Goal: Task Accomplishment & Management: Complete application form

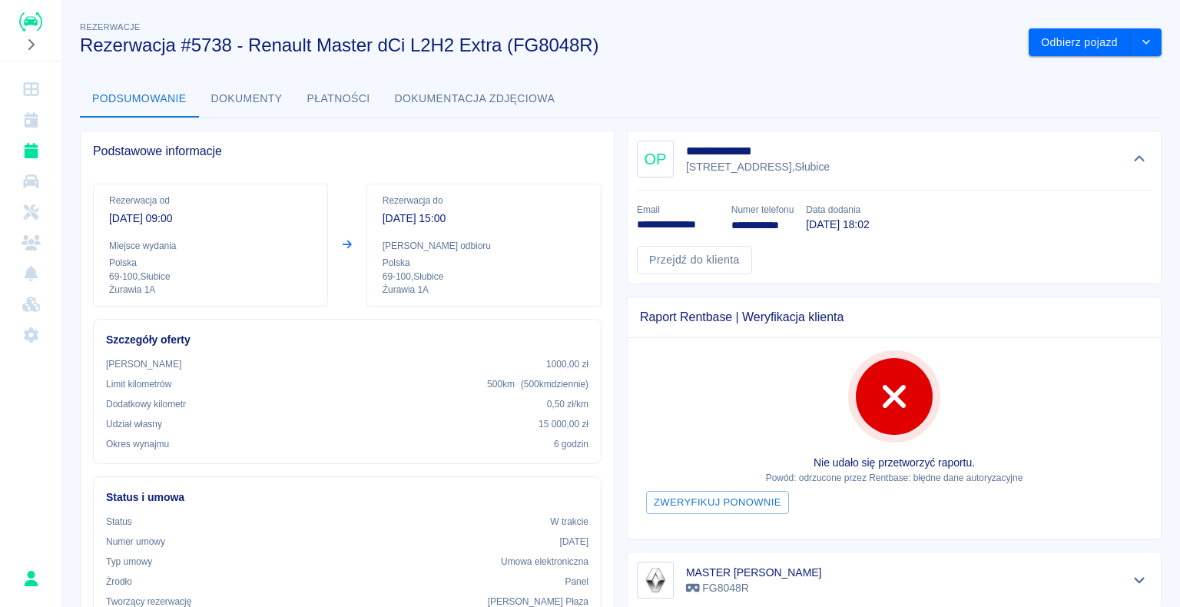
drag, startPoint x: 501, startPoint y: 0, endPoint x: 491, endPoint y: 0, distance: 10.0
click at [491, 0] on div "**********" at bounding box center [620, 303] width 1118 height 607
click at [38, 94] on icon "Dashboard" at bounding box center [31, 88] width 19 height 15
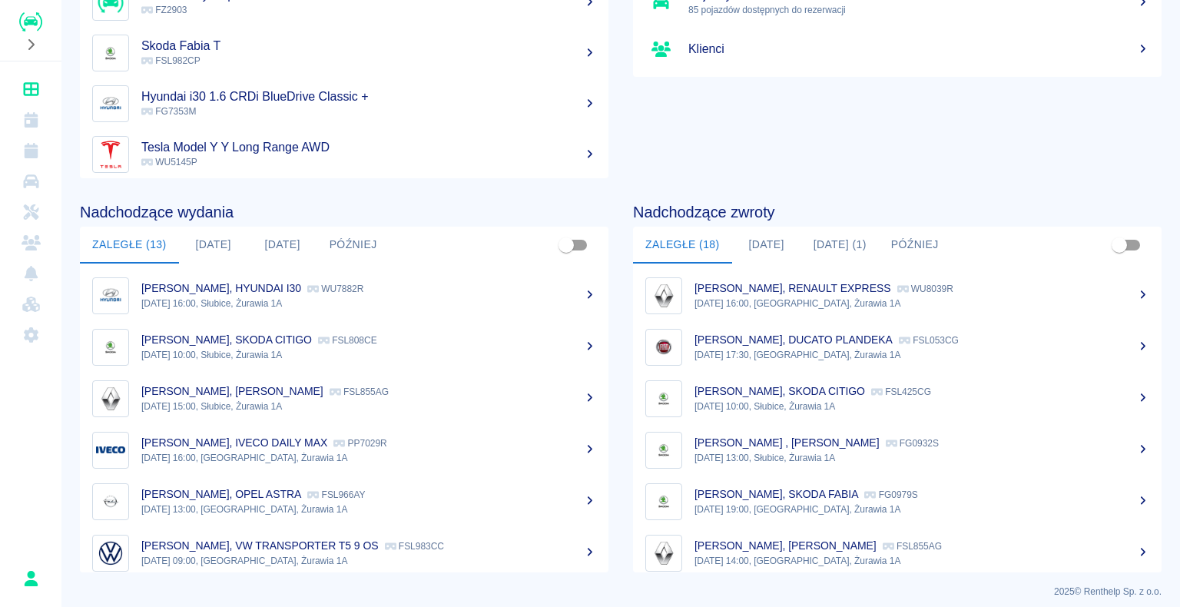
scroll to position [194, 0]
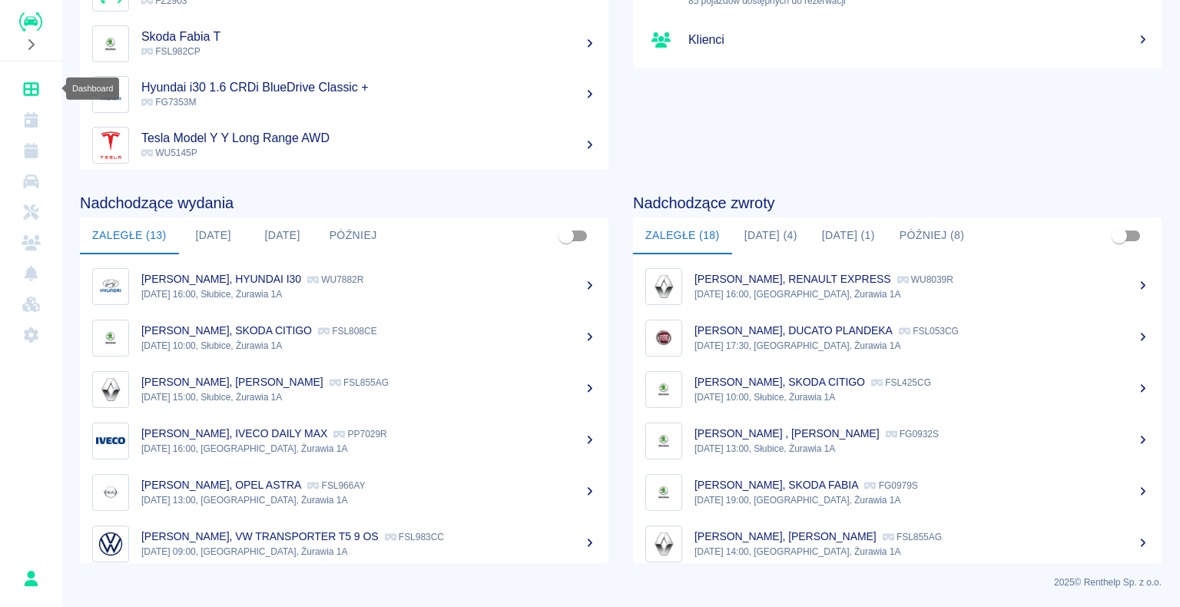
click at [18, 79] on link "Dashboard" at bounding box center [30, 89] width 49 height 31
click at [229, 101] on p "FG7353M" at bounding box center [368, 102] width 455 height 14
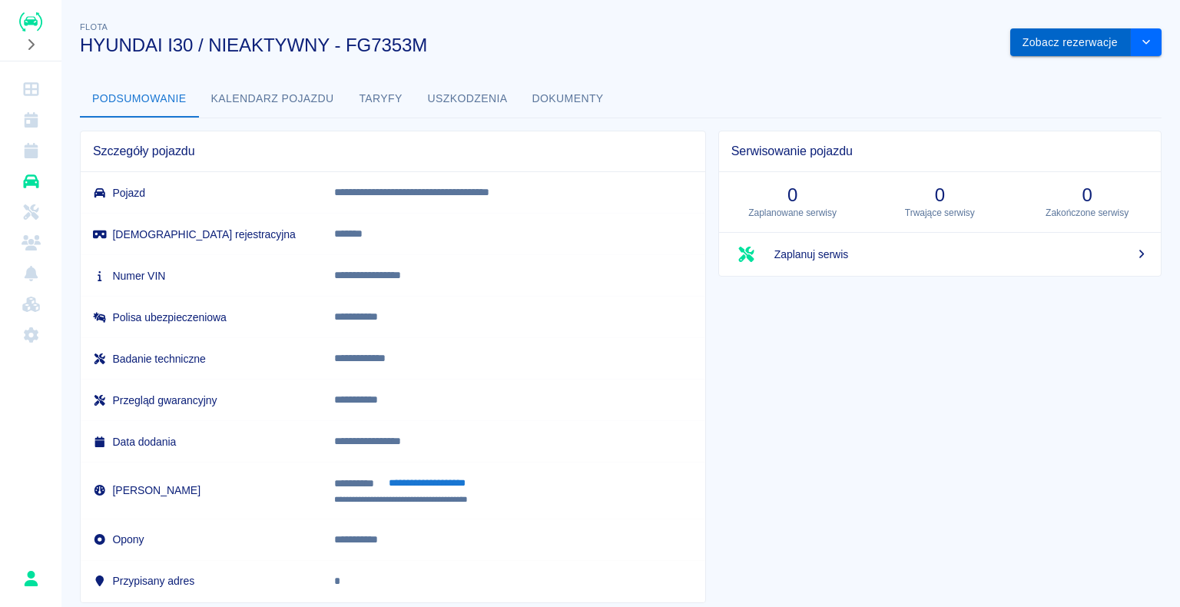
click at [1063, 41] on button "Zobacz rezerwacje" at bounding box center [1070, 42] width 121 height 28
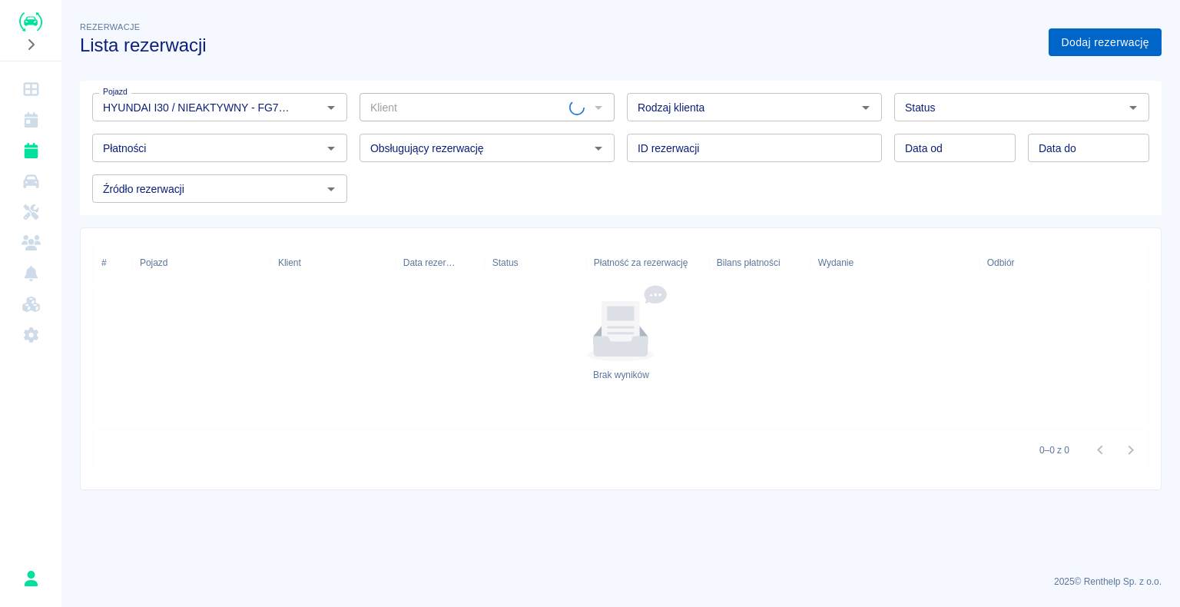
type input "HYUNDAI I30 / NIEAKTYWNY - FG7353M"
click at [1062, 45] on link "Dodaj rezerwację" at bounding box center [1105, 42] width 113 height 28
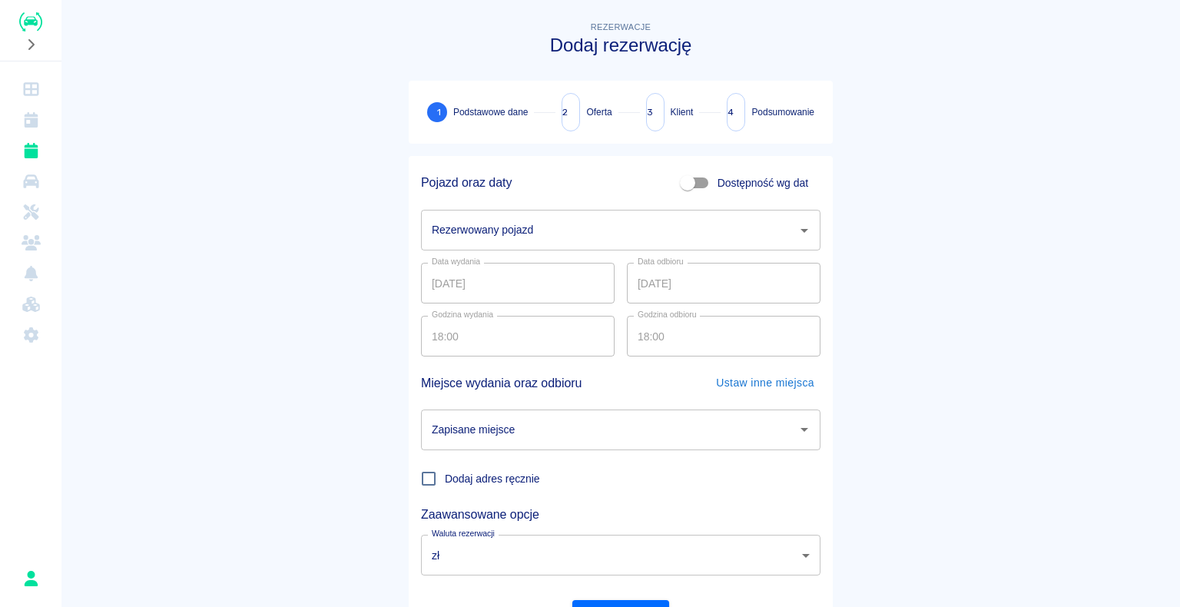
click at [542, 225] on input "Rezerwowany pojazd" at bounding box center [609, 230] width 363 height 27
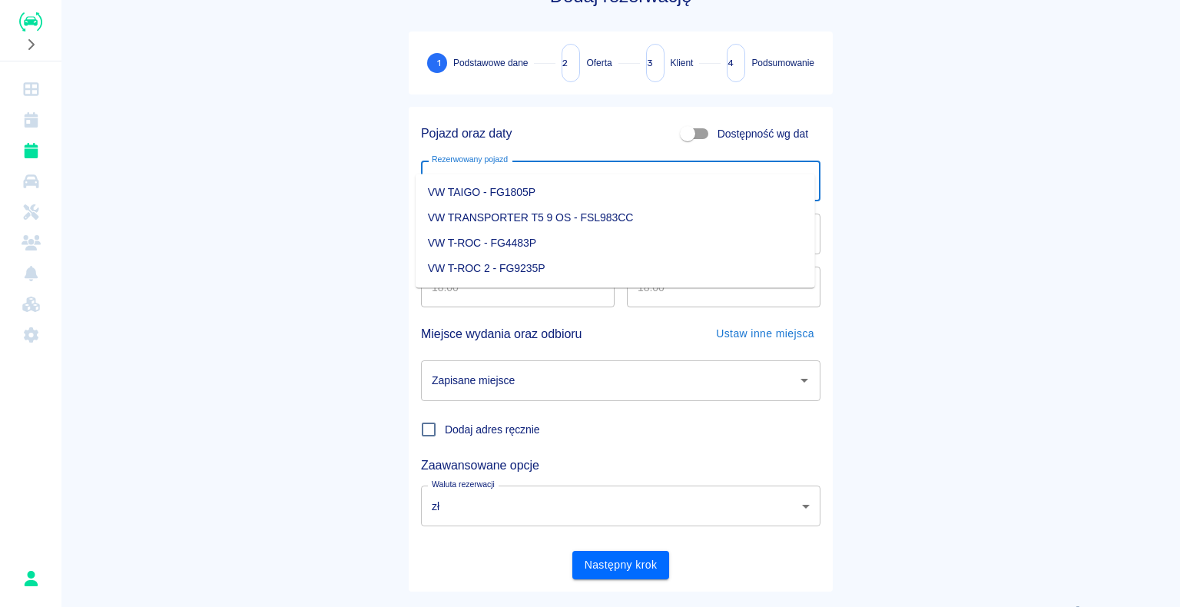
scroll to position [77, 0]
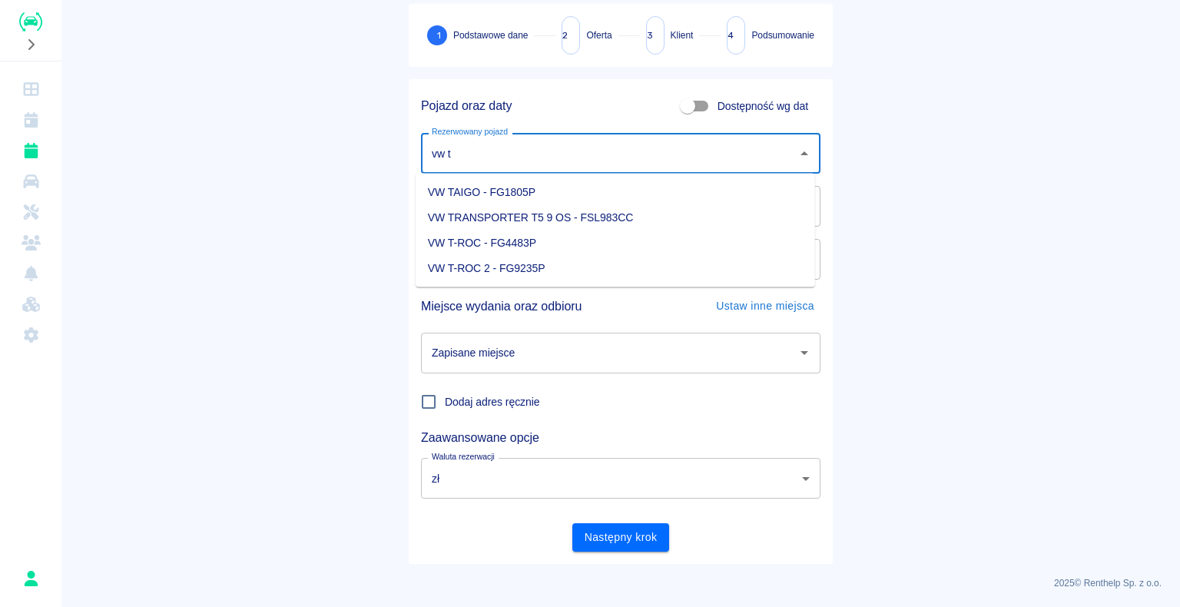
click at [670, 217] on li "VW TRANSPORTER T5 9 OS - FSL983CC" at bounding box center [615, 217] width 399 height 25
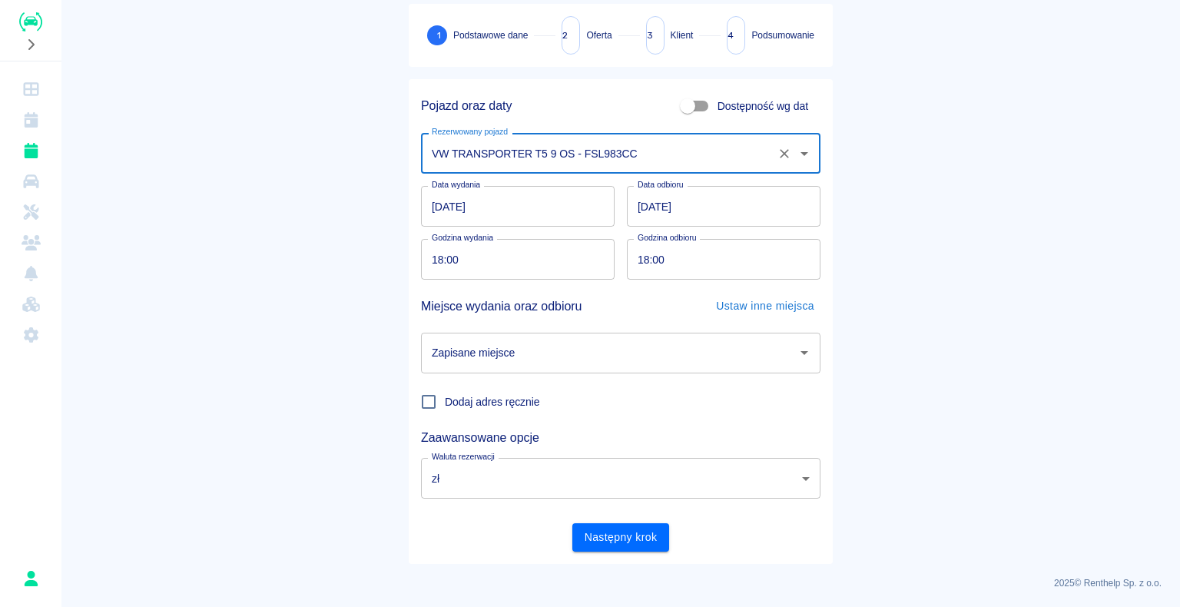
type input "VW TRANSPORTER T5 9 OS - FSL983CC"
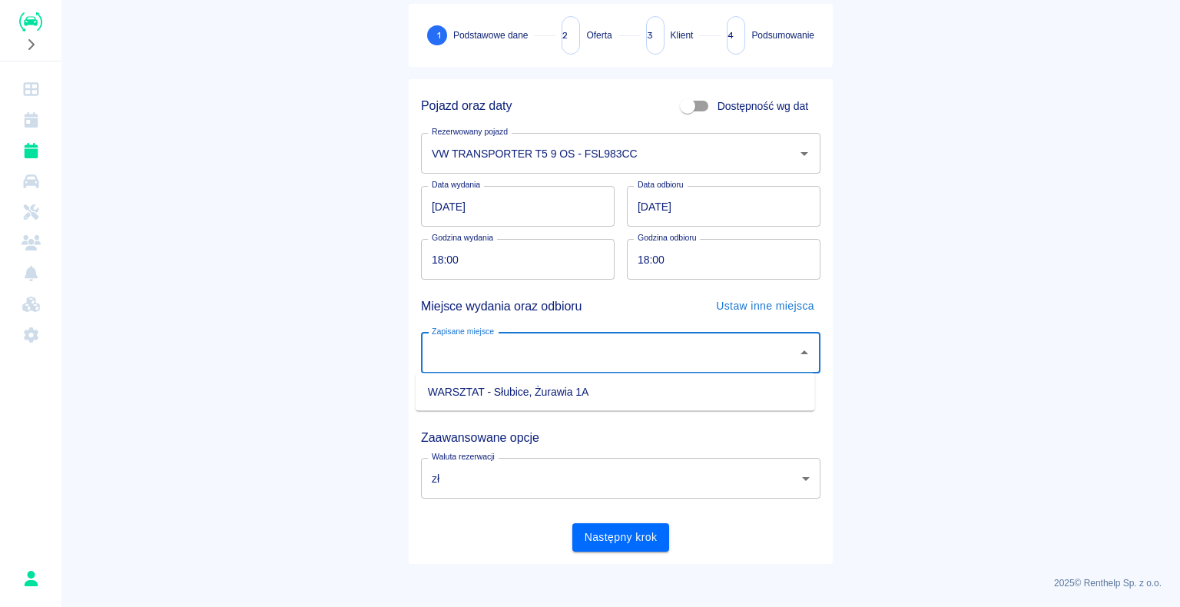
click at [568, 355] on input "Zapisane miejsce" at bounding box center [609, 353] width 363 height 27
click at [522, 388] on li "WARSZTAT - Słubice, Żurawia 1A" at bounding box center [615, 391] width 399 height 25
type input "WARSZTAT - Słubice, Żurawia 1A"
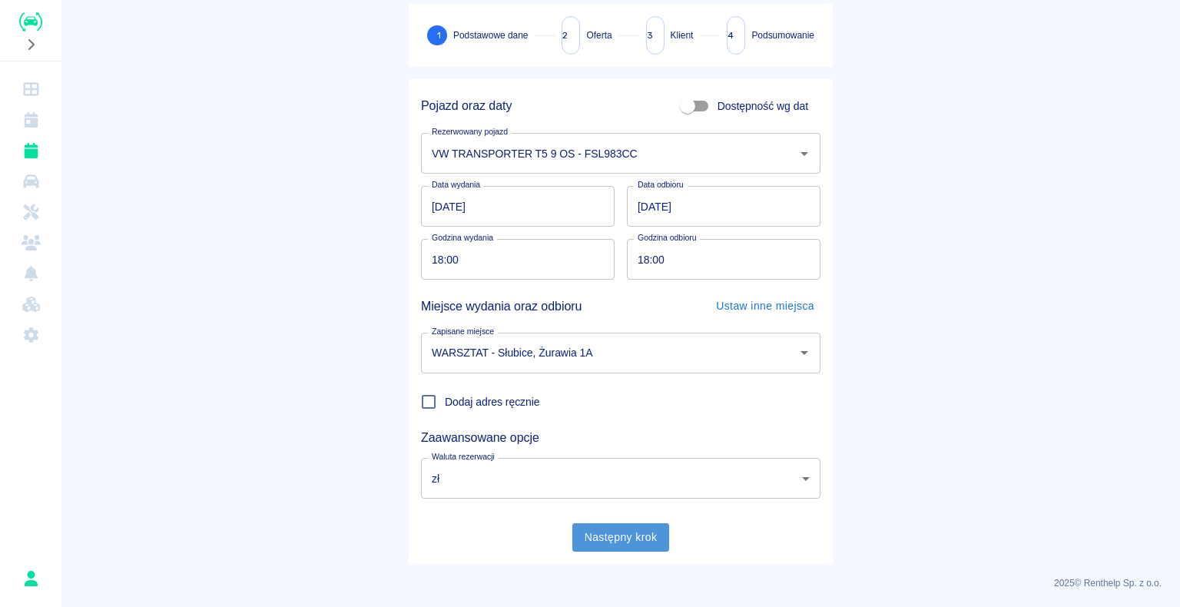
click at [633, 527] on button "Następny krok" at bounding box center [621, 537] width 98 height 28
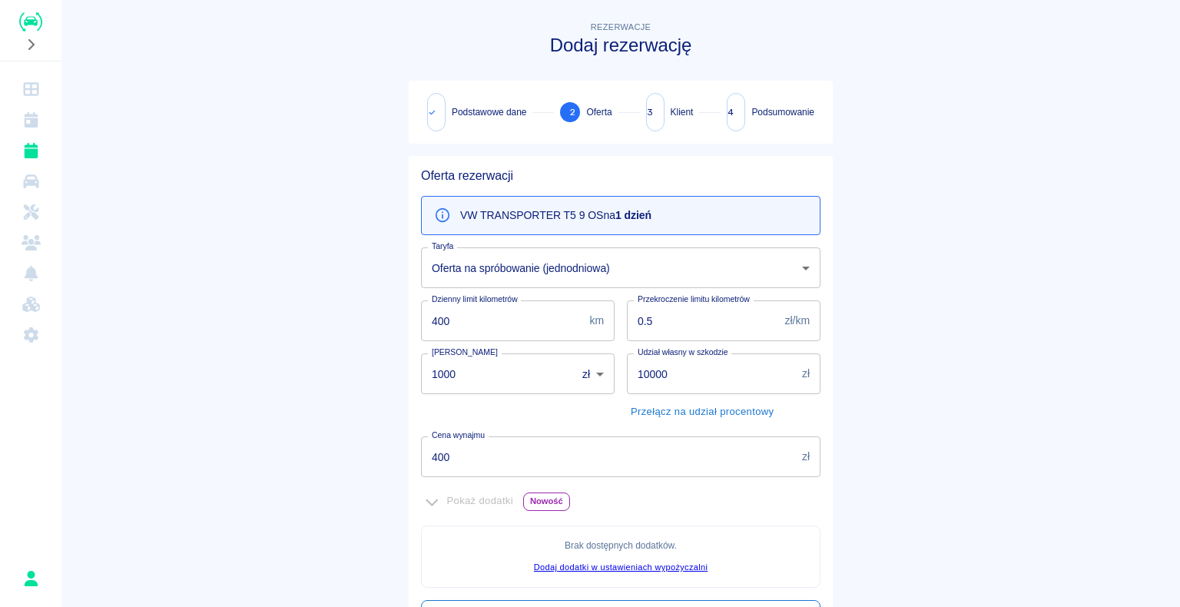
scroll to position [297, 0]
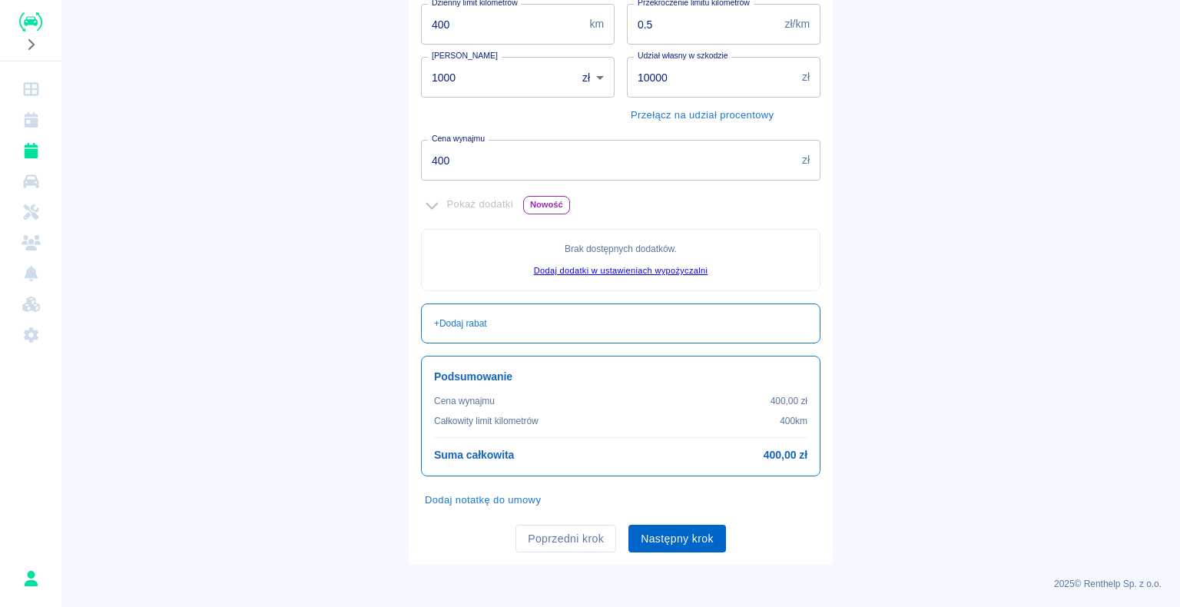
click at [665, 528] on button "Następny krok" at bounding box center [677, 539] width 98 height 28
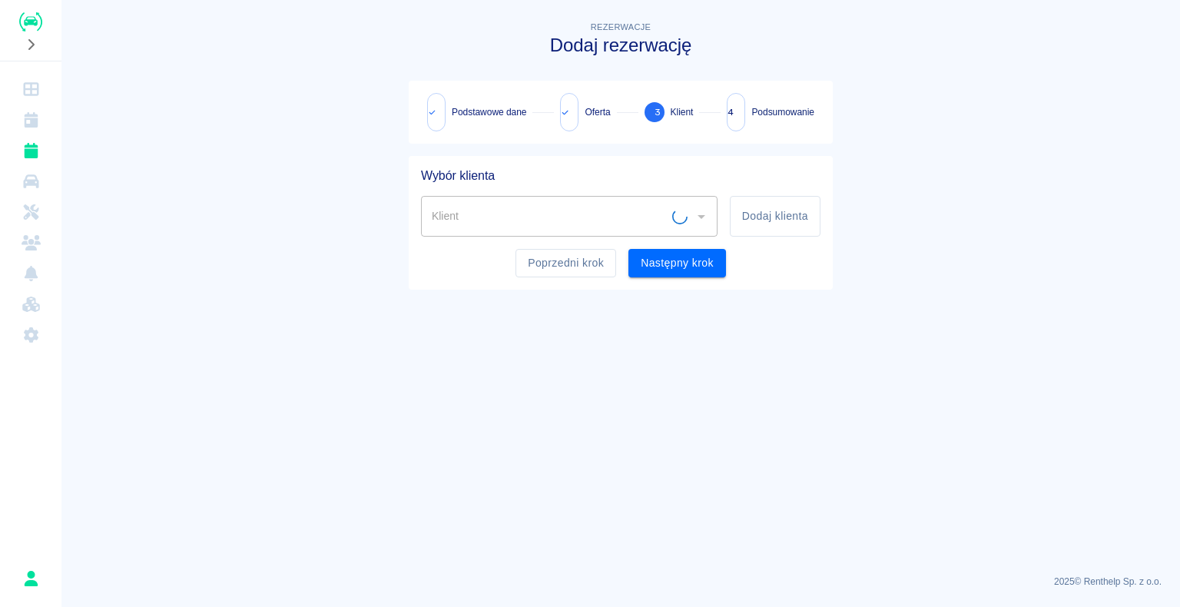
scroll to position [0, 0]
click at [630, 218] on input "Klient" at bounding box center [558, 216] width 260 height 27
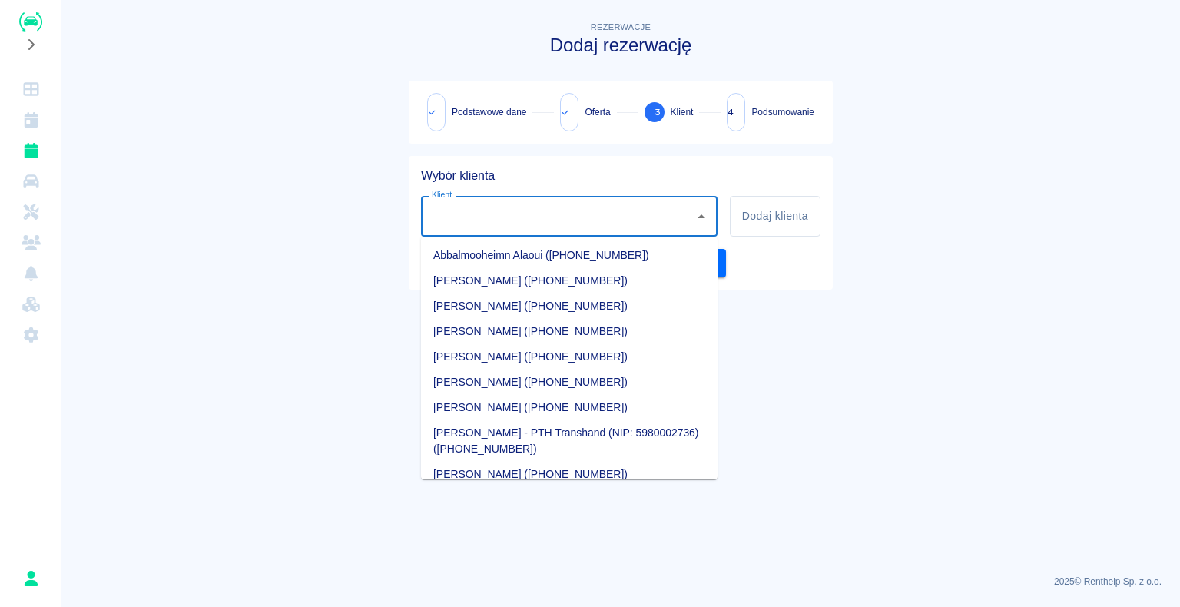
click at [890, 389] on main "Rezerwacje Dodaj rezerwację Podstawowe dane Oferta 3 Klient 4 Podsumowanie Wybó…" at bounding box center [620, 290] width 1118 height 544
